Goal: Use online tool/utility: Utilize a website feature to perform a specific function

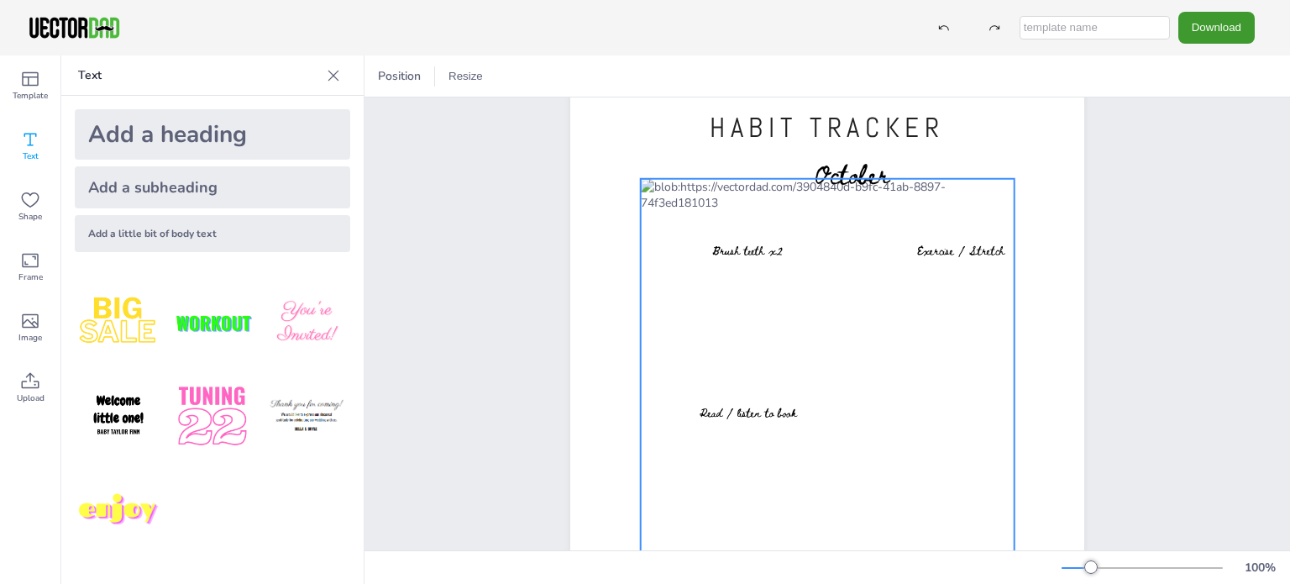
scroll to position [118, 0]
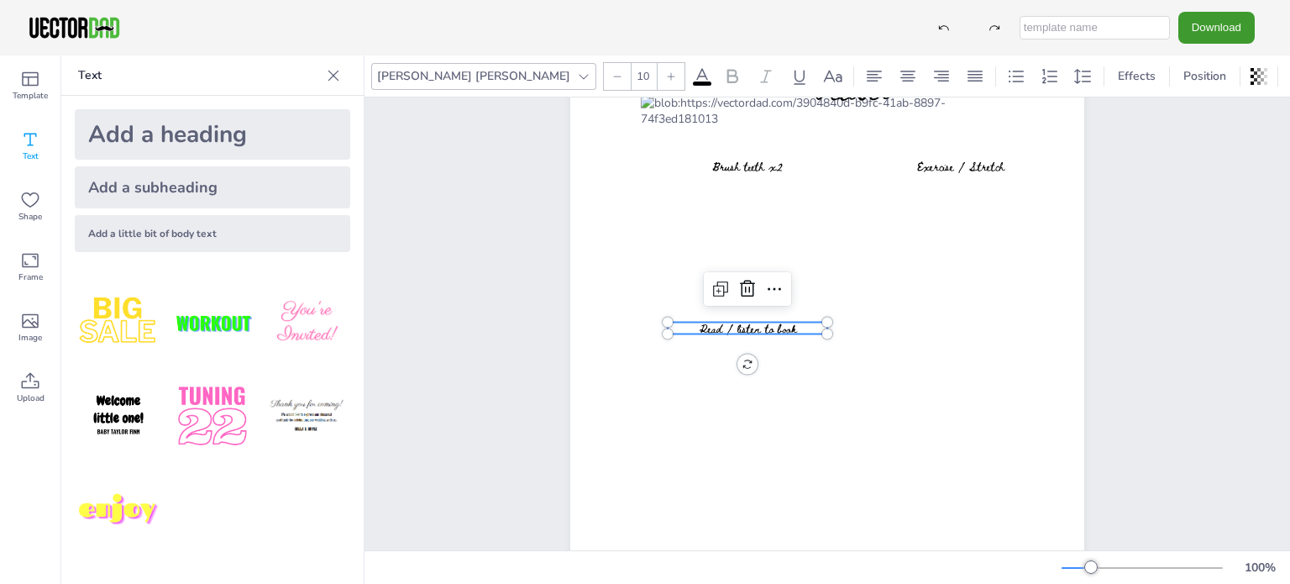
click at [788, 329] on span "Read / listen to book" at bounding box center [747, 328] width 97 height 18
click at [765, 332] on span "Read / listen to book" at bounding box center [747, 328] width 97 height 18
click at [772, 333] on span "Read / listen to book" at bounding box center [747, 328] width 97 height 18
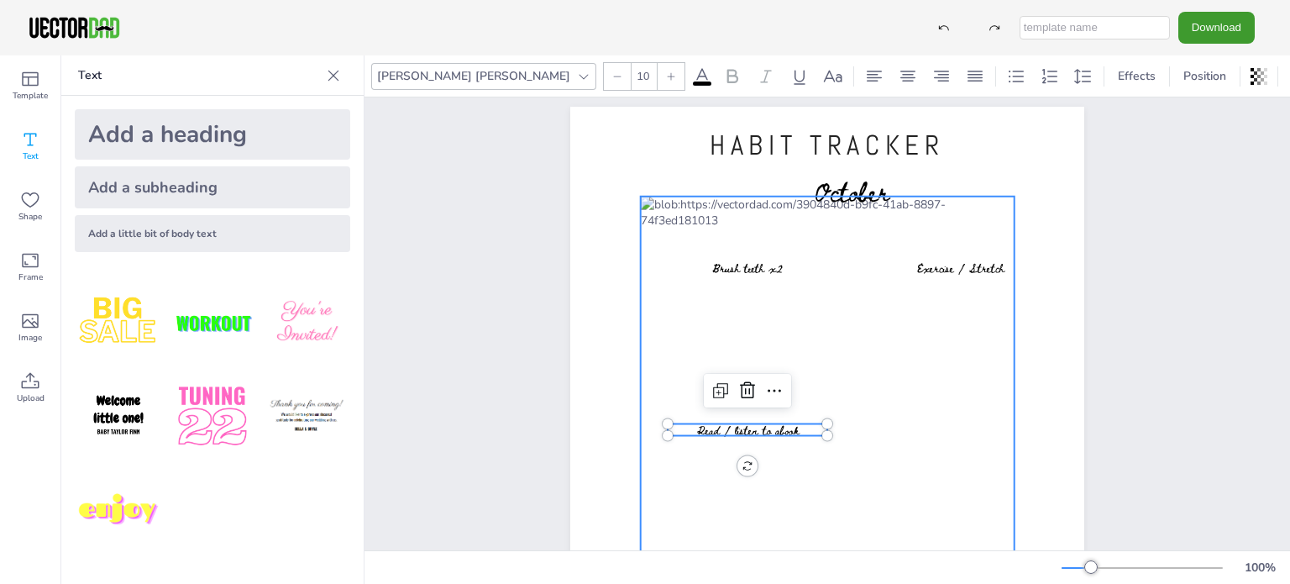
scroll to position [0, 0]
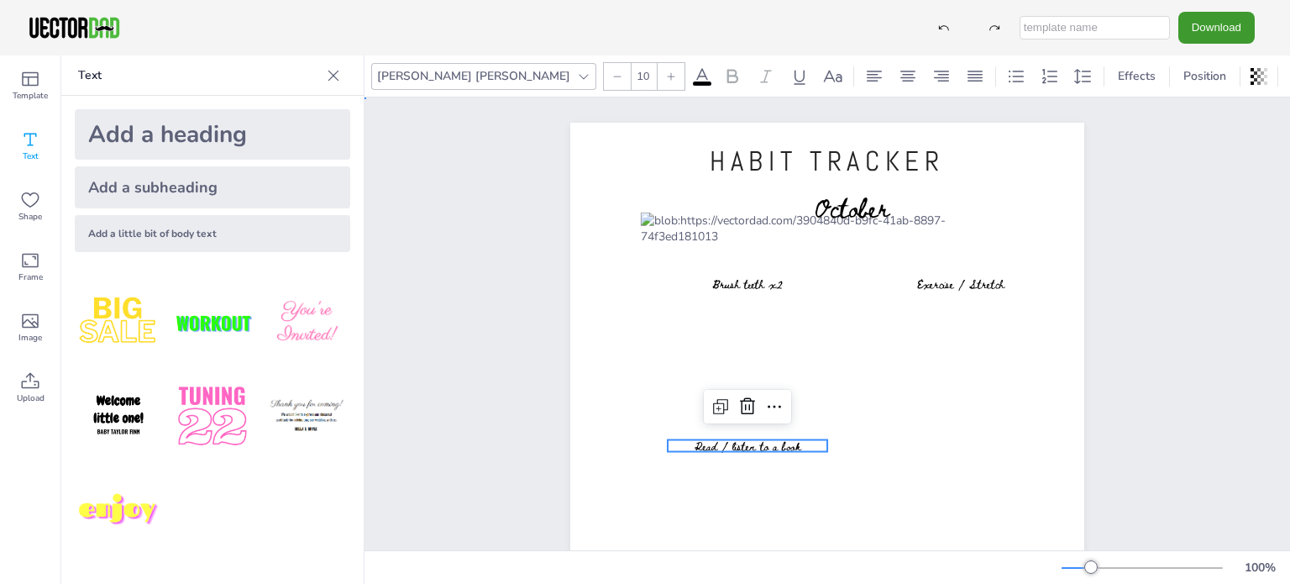
click at [1150, 343] on div "HABIT TRACKER [DOMAIN_NAME] October Brush teeth x2 Exercise / Stretch Read / li…" at bounding box center [826, 454] width 925 height 715
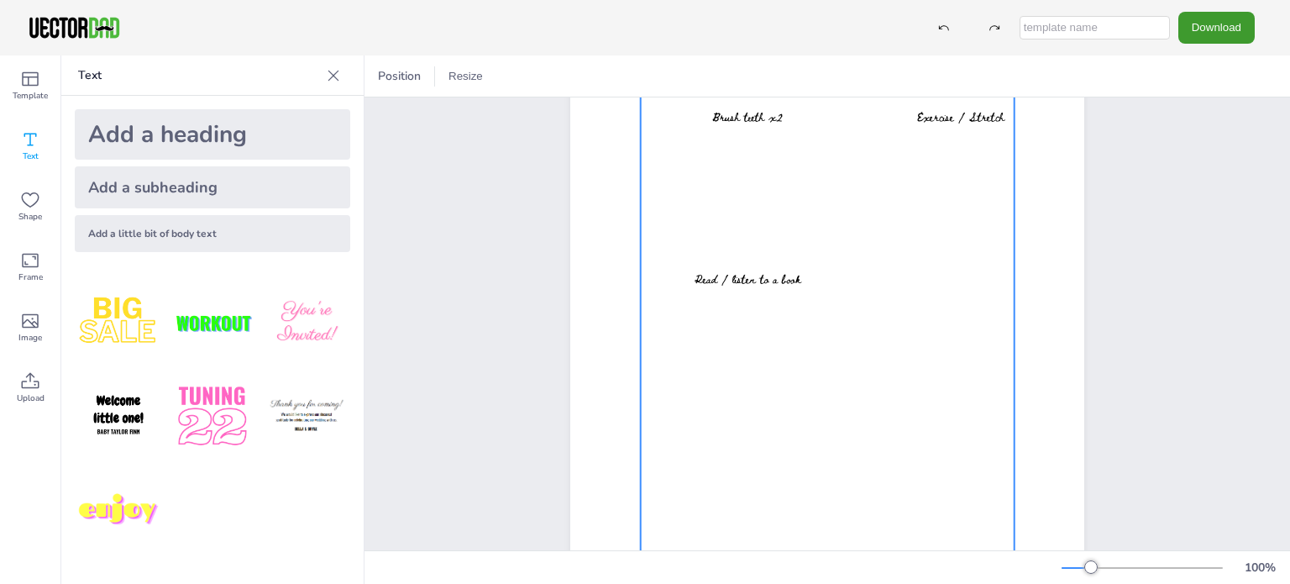
scroll to position [168, 0]
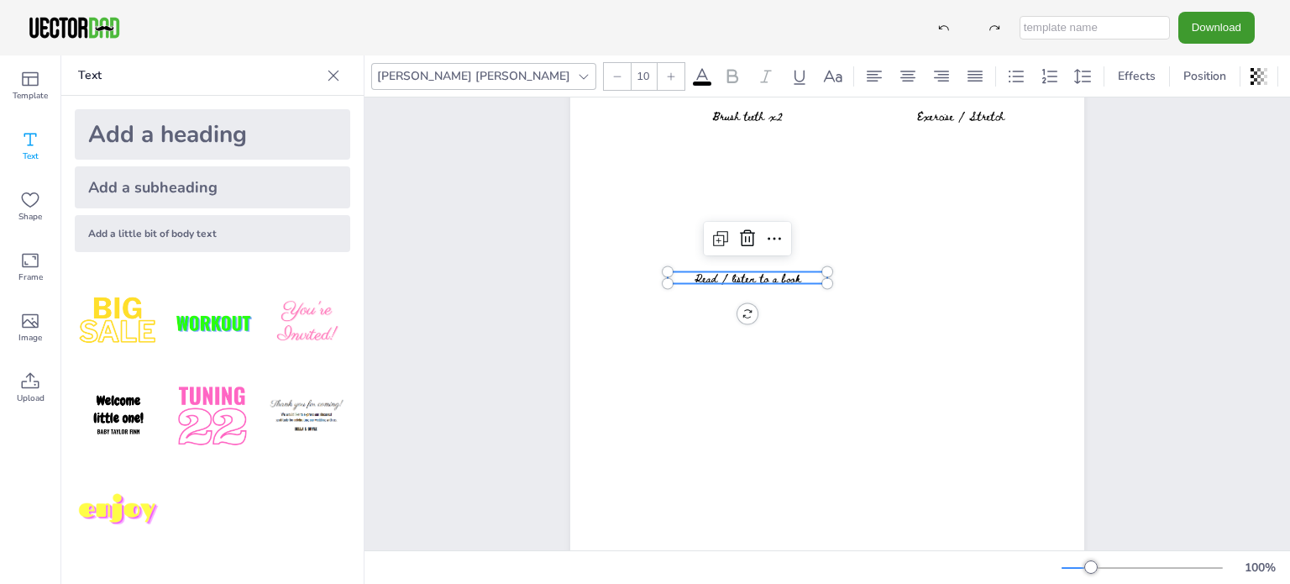
click at [762, 275] on span "Read / listen to a book" at bounding box center [747, 278] width 106 height 18
click at [715, 234] on icon at bounding box center [720, 238] width 20 height 20
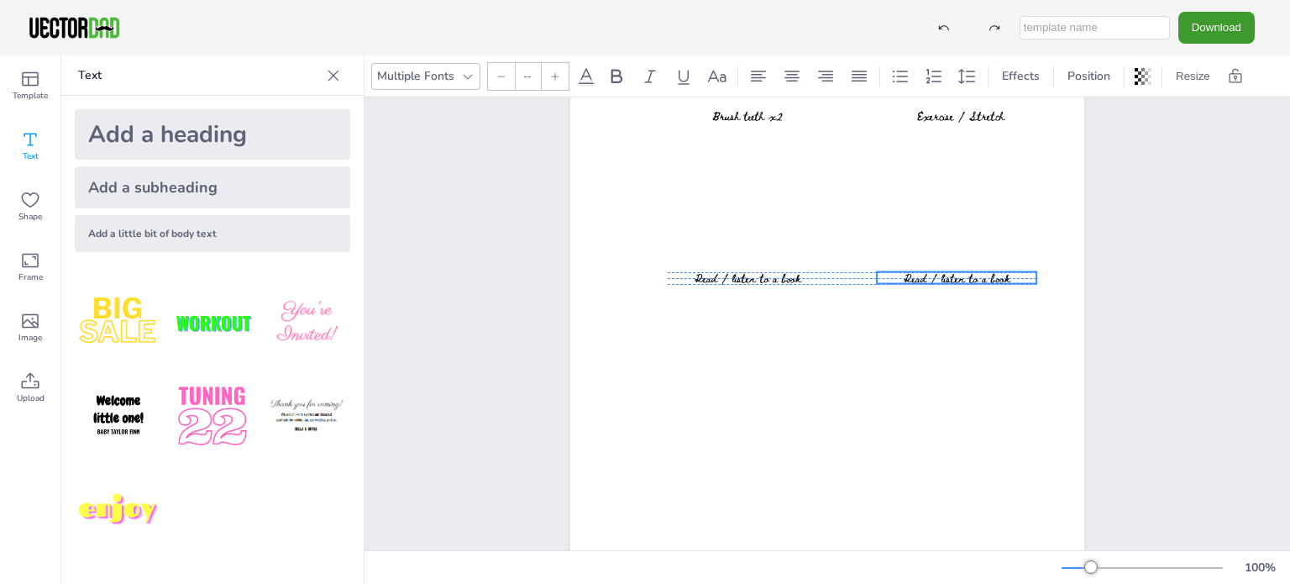
drag, startPoint x: 775, startPoint y: 294, endPoint x: 967, endPoint y: 275, distance: 193.2
click at [967, 275] on span "Read / listen to a book" at bounding box center [956, 278] width 106 height 18
click at [954, 277] on span "Read / listen to a book" at bounding box center [956, 278] width 106 height 18
type input "10"
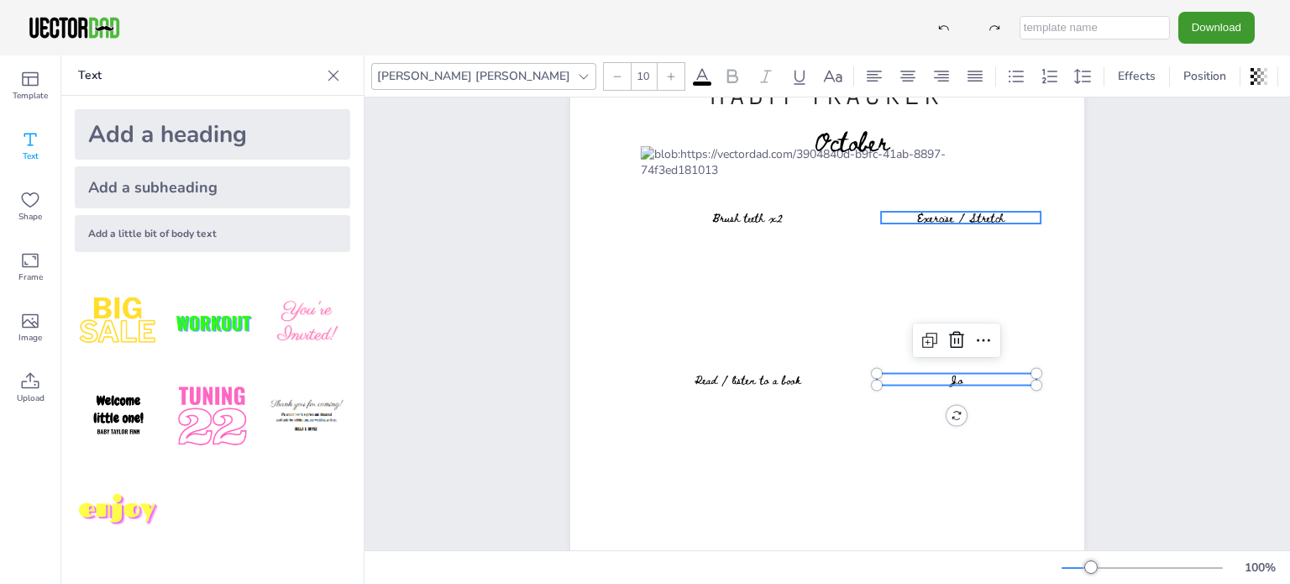
scroll to position [0, 0]
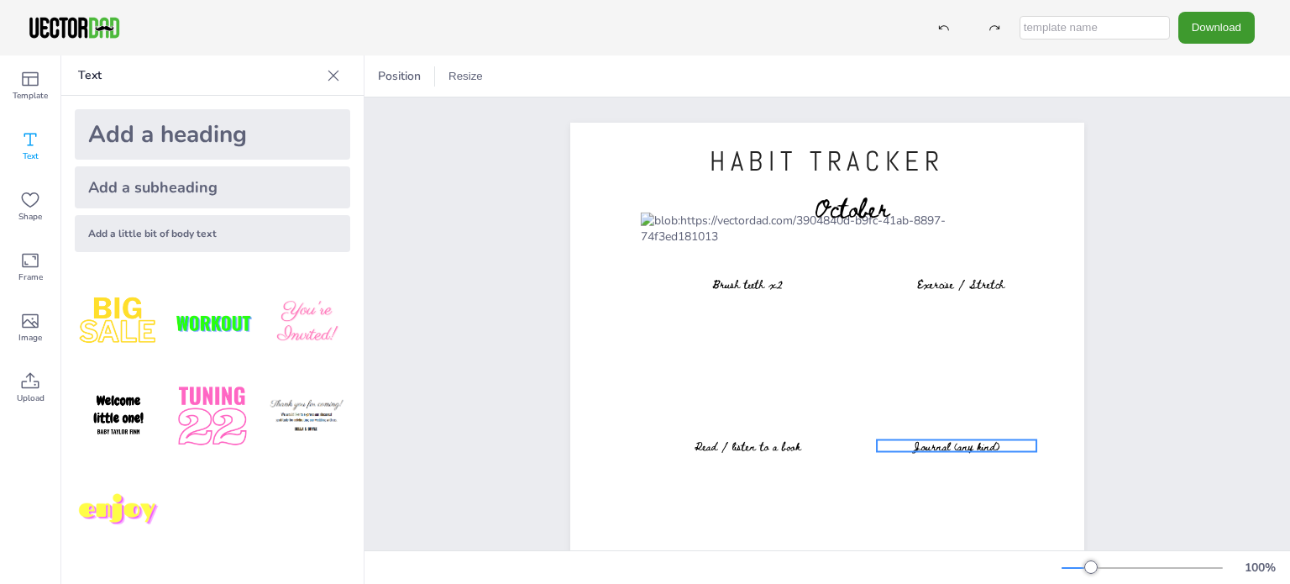
click at [991, 445] on span "Journal (any kind)" at bounding box center [957, 446] width 86 height 18
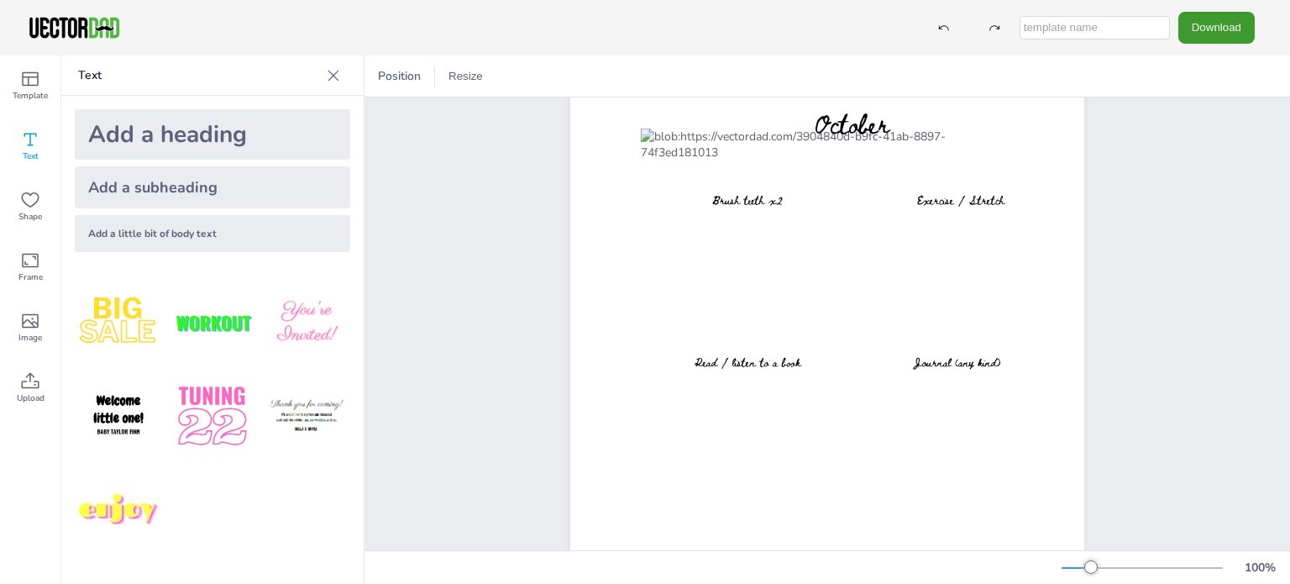
scroll to position [275, 0]
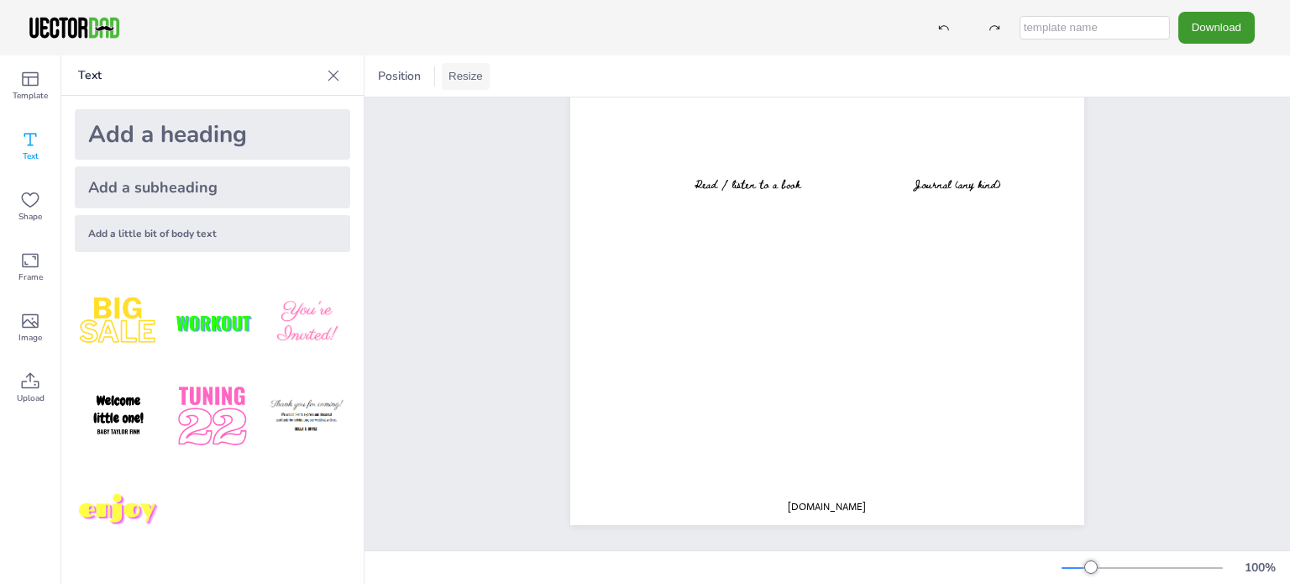
click at [464, 86] on button "Resize" at bounding box center [466, 76] width 48 height 27
click at [517, 168] on div "HABIT TRACKER [DOMAIN_NAME] October Brush teeth x2 Exercise / Stretch Read / li…" at bounding box center [827, 192] width 658 height 715
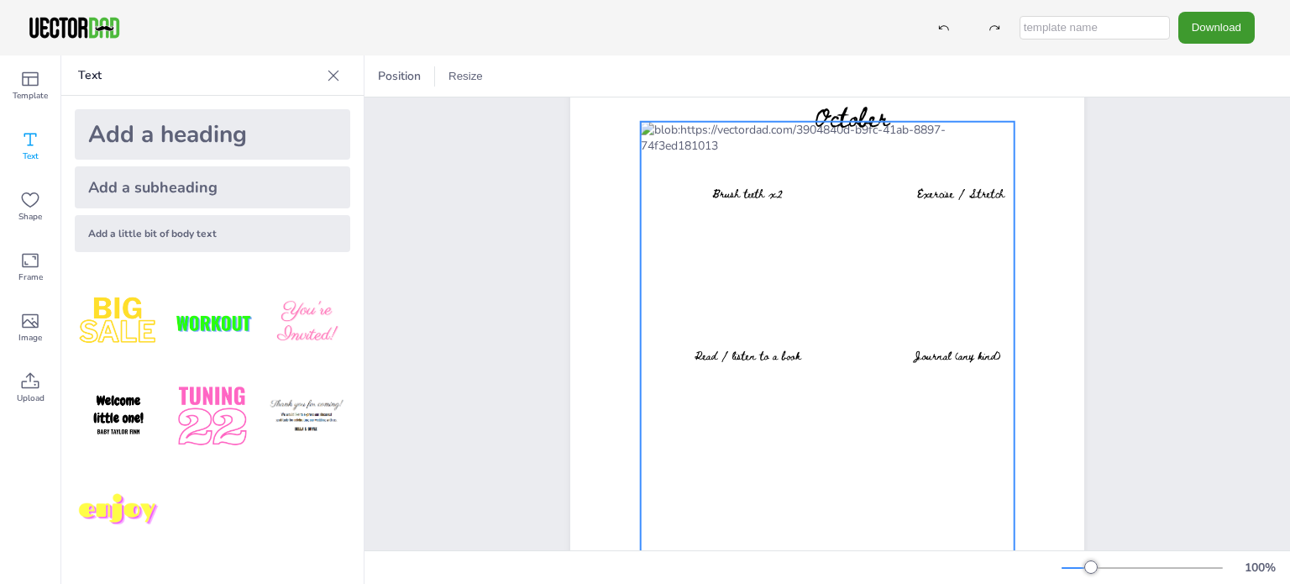
scroll to position [84, 0]
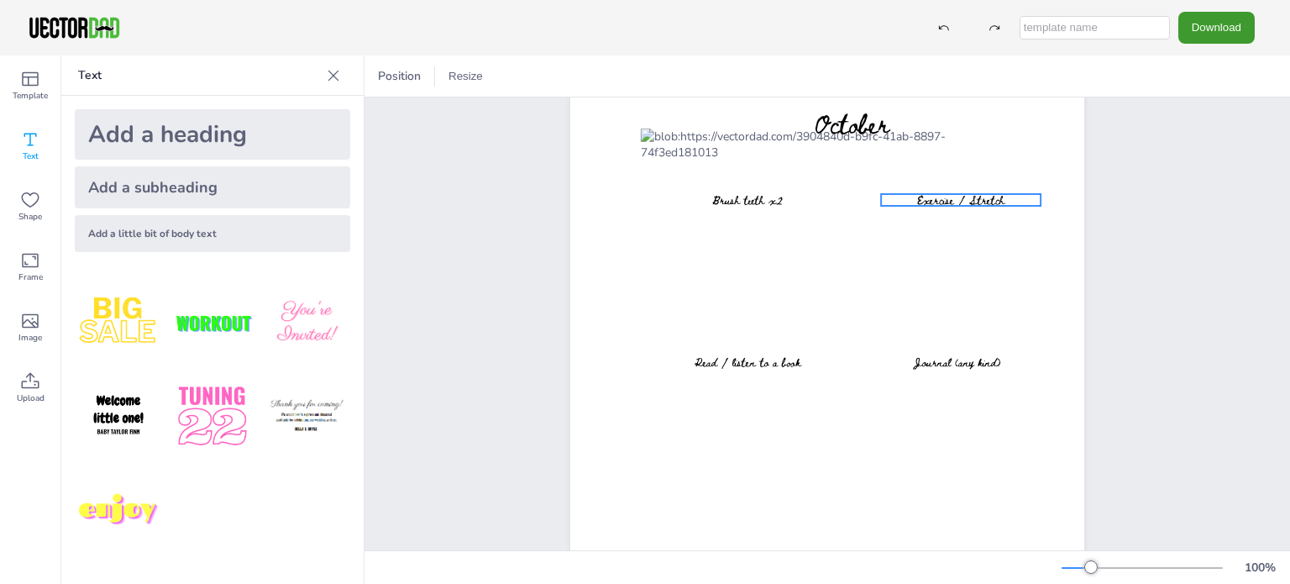
click at [918, 205] on span "Exercise / Stretch" at bounding box center [960, 200] width 87 height 18
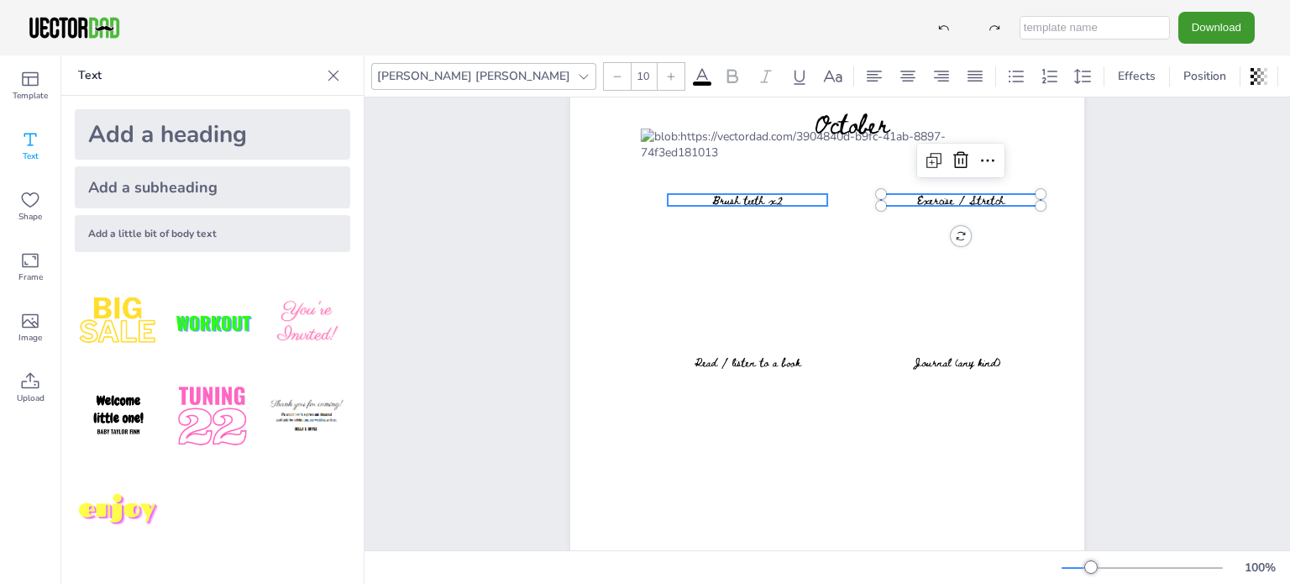
click at [751, 200] on span "Brush teeth x2" at bounding box center [747, 200] width 71 height 18
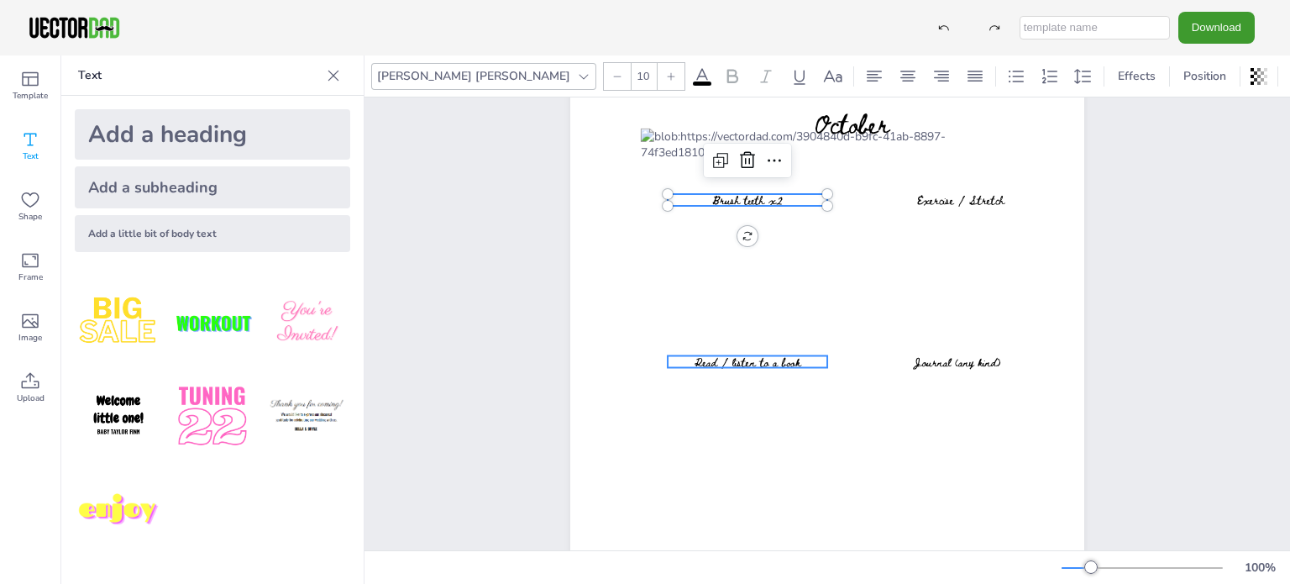
click at [767, 368] on span "Read / listen to a book" at bounding box center [747, 362] width 106 height 18
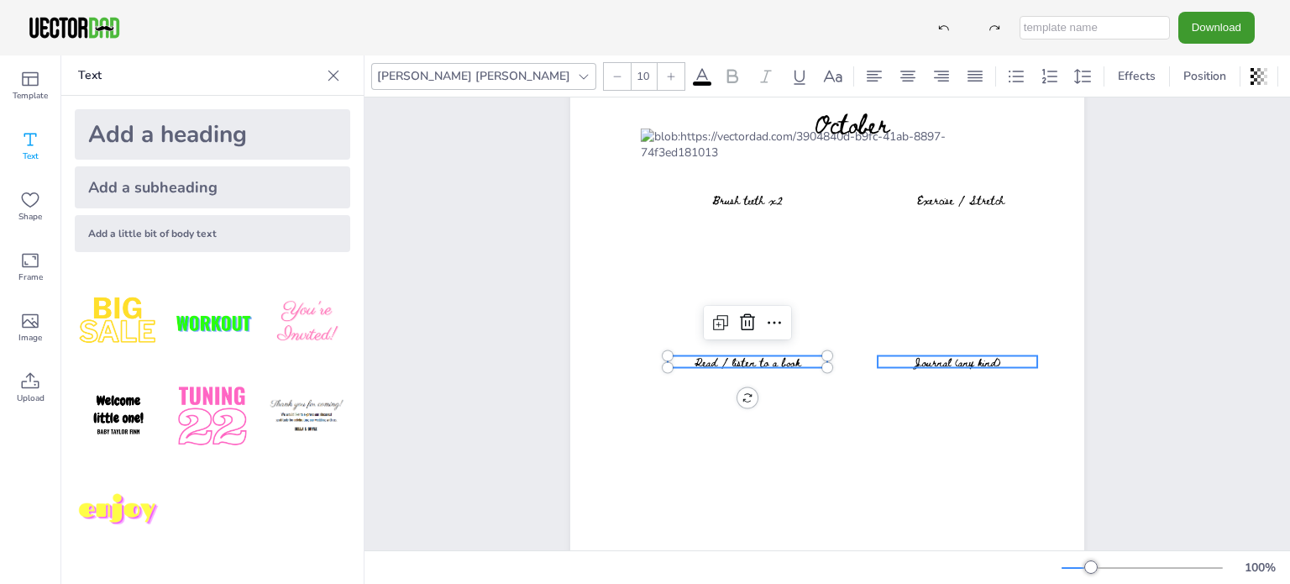
type input "10"
click at [924, 360] on span "Journal (any kind)" at bounding box center [957, 362] width 86 height 18
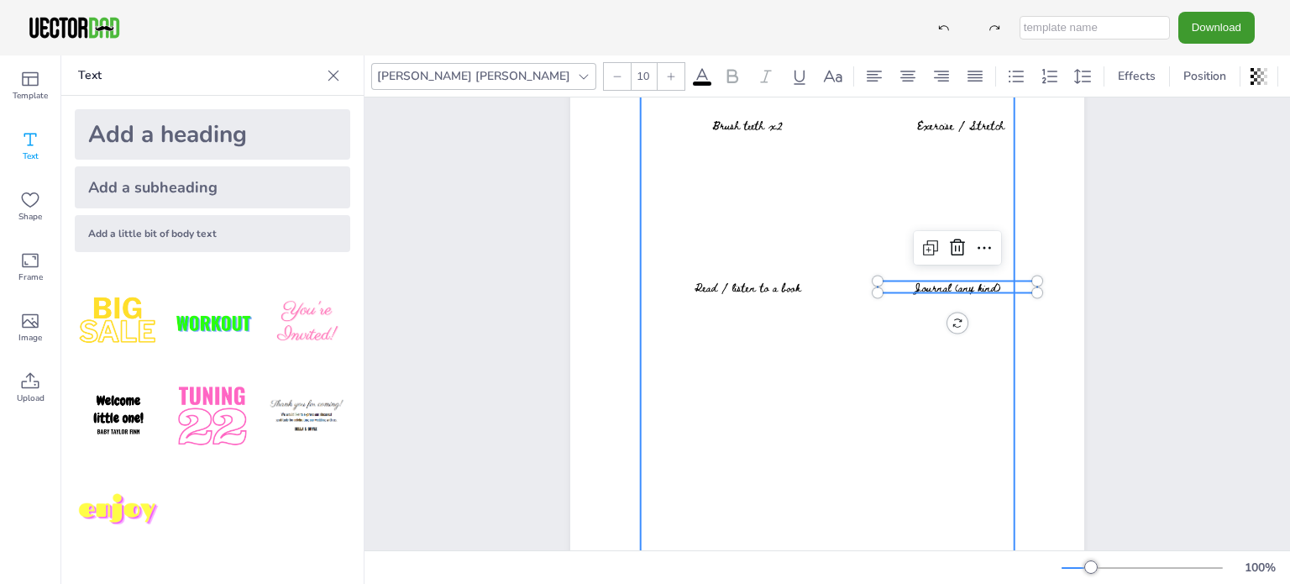
scroll to position [181, 0]
